Goal: Task Accomplishment & Management: Use online tool/utility

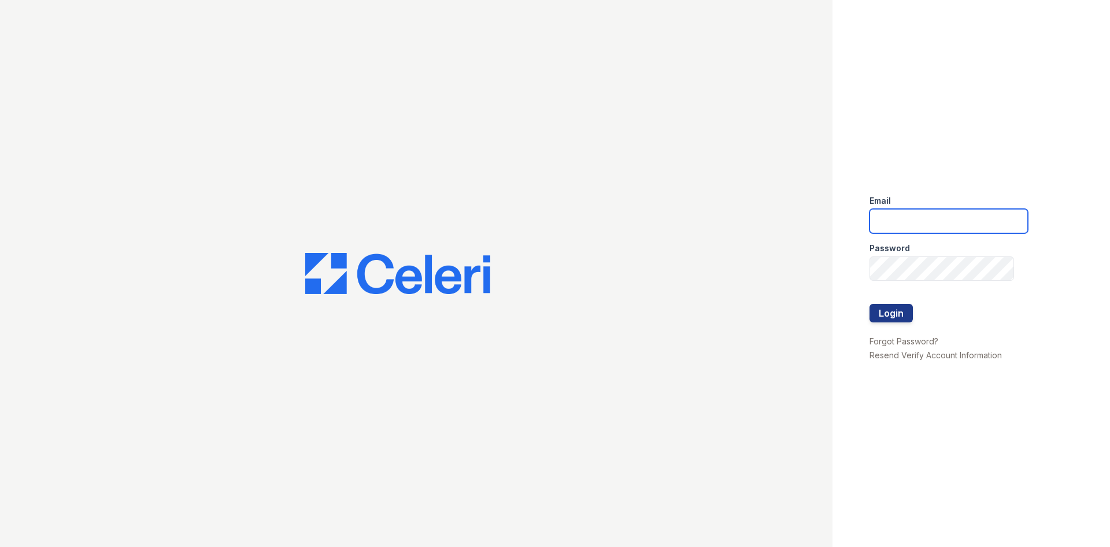
click at [915, 223] on input "email" at bounding box center [949, 221] width 158 height 24
type input "lc3stonecrest@seamspm.ai"
click at [870, 304] on button "Login" at bounding box center [891, 313] width 43 height 19
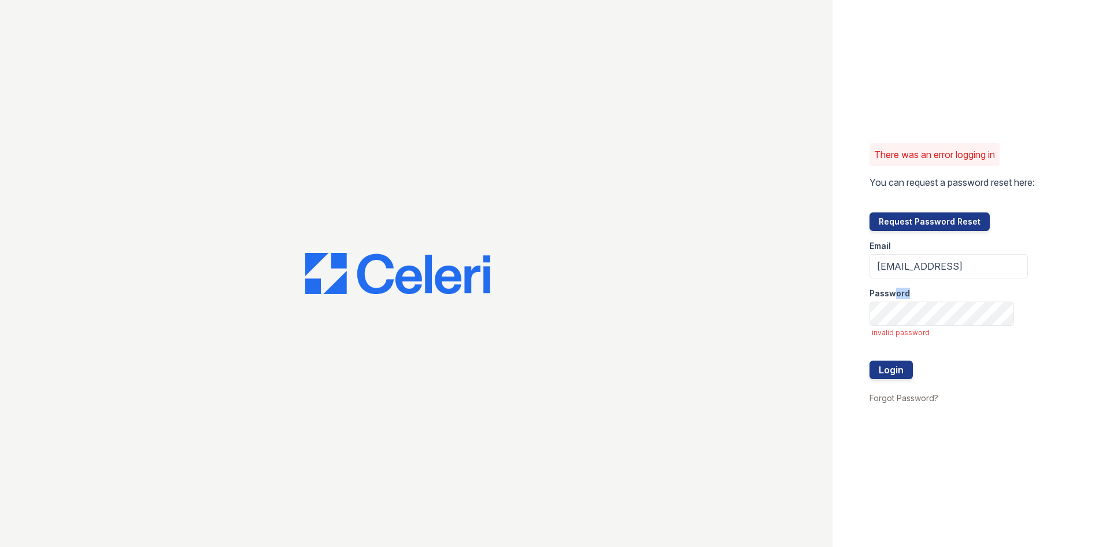
click at [896, 308] on form "Email lc3stonecrest@seamspm.ai Password invalid password Login" at bounding box center [949, 311] width 158 height 160
click at [870, 360] on button "Login" at bounding box center [891, 369] width 43 height 19
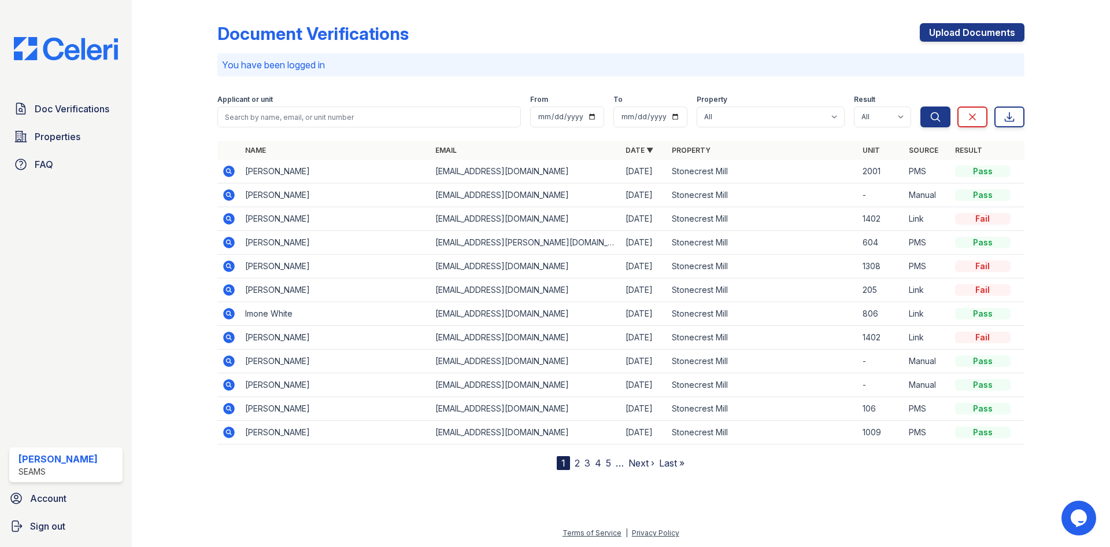
click at [229, 171] on icon at bounding box center [228, 170] width 3 height 3
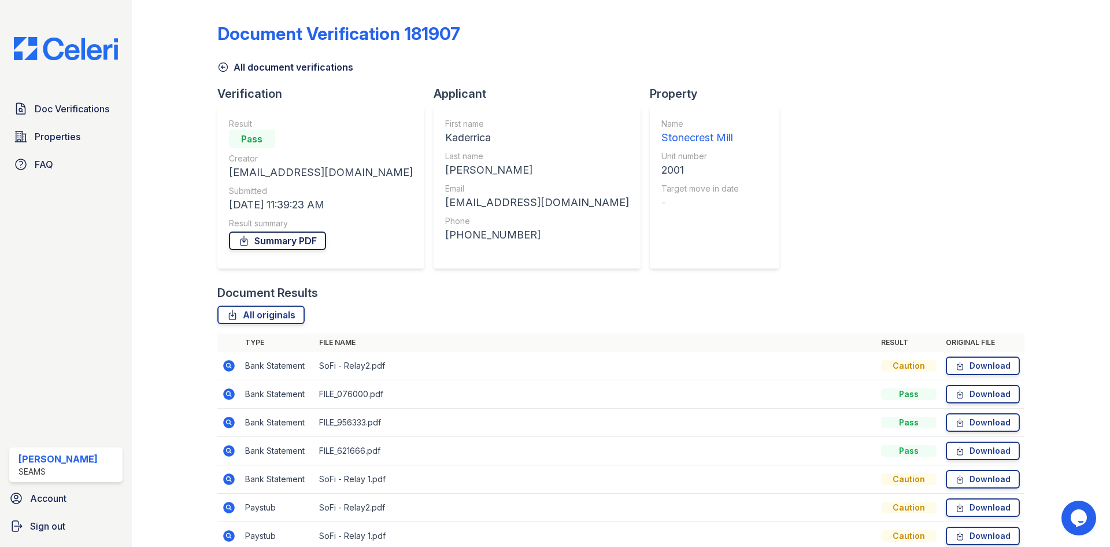
click at [244, 238] on icon at bounding box center [244, 241] width 12 height 12
